Goal: Task Accomplishment & Management: Manage account settings

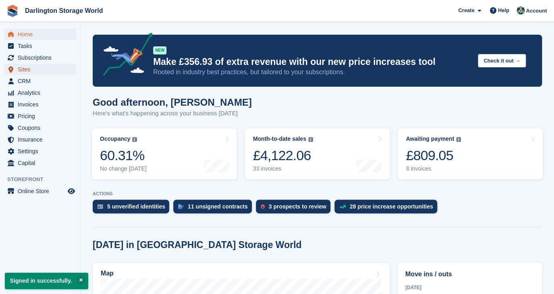
click at [23, 69] on span "Sites" at bounding box center [42, 69] width 48 height 11
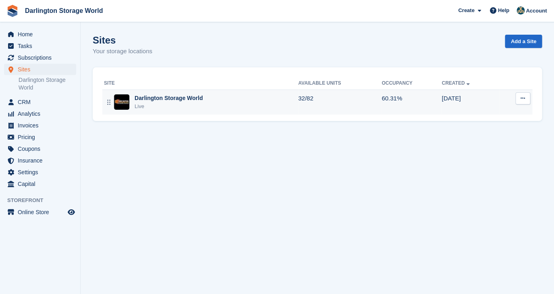
click at [176, 99] on div "Darlington Storage World" at bounding box center [168, 98] width 68 height 8
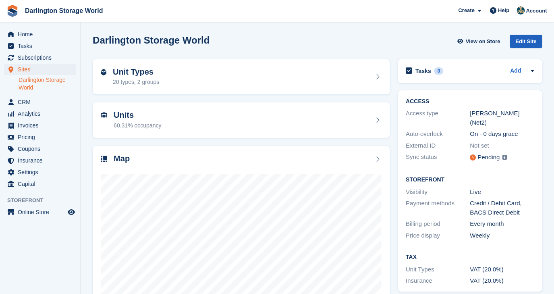
click at [528, 41] on div "Edit Site" at bounding box center [525, 41] width 32 height 13
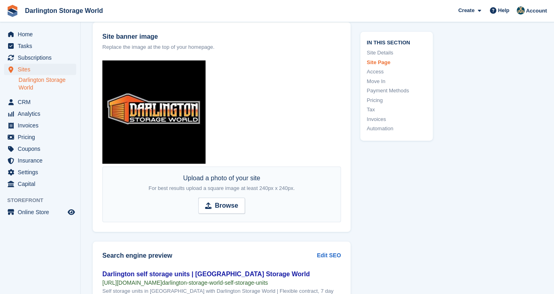
scroll to position [958, 0]
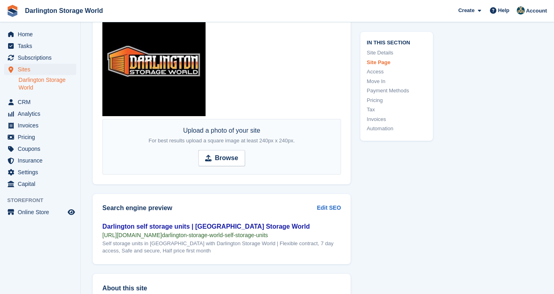
click at [155, 84] on img at bounding box center [153, 64] width 103 height 103
click at [155, 85] on img at bounding box center [153, 64] width 103 height 103
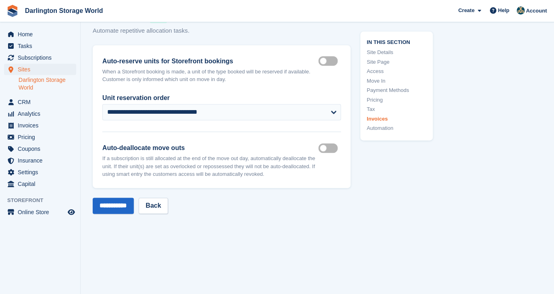
scroll to position [3617, 0]
